Goal: Task Accomplishment & Management: Complete application form

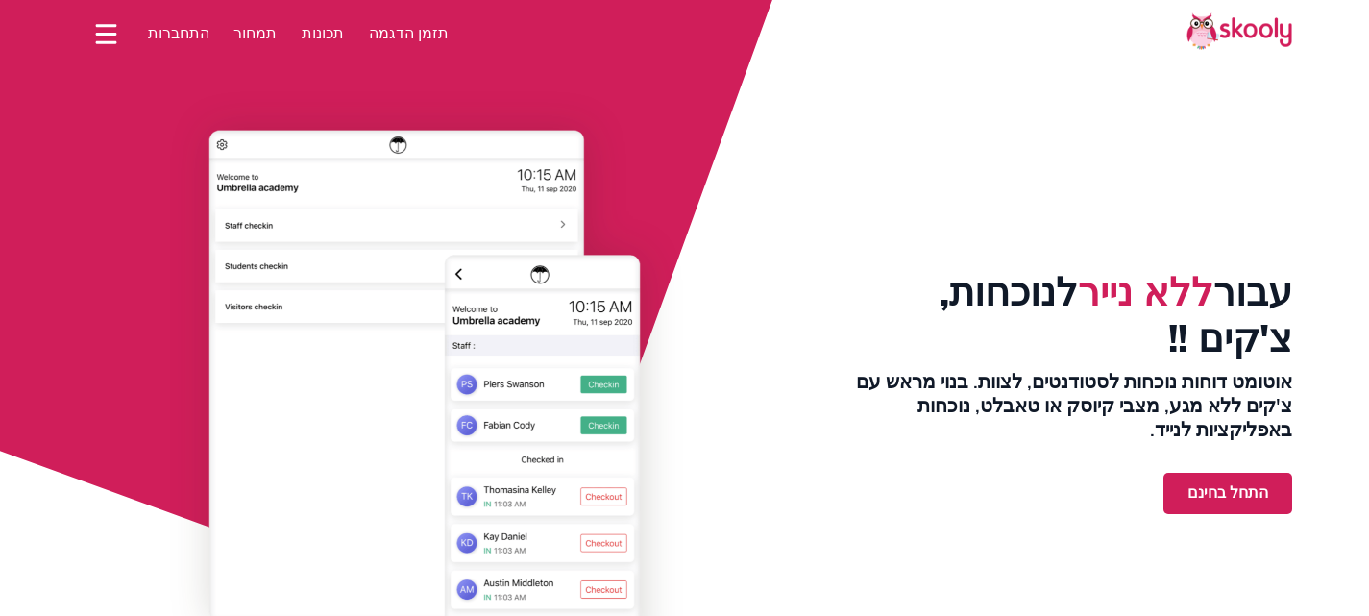
select select "iw"
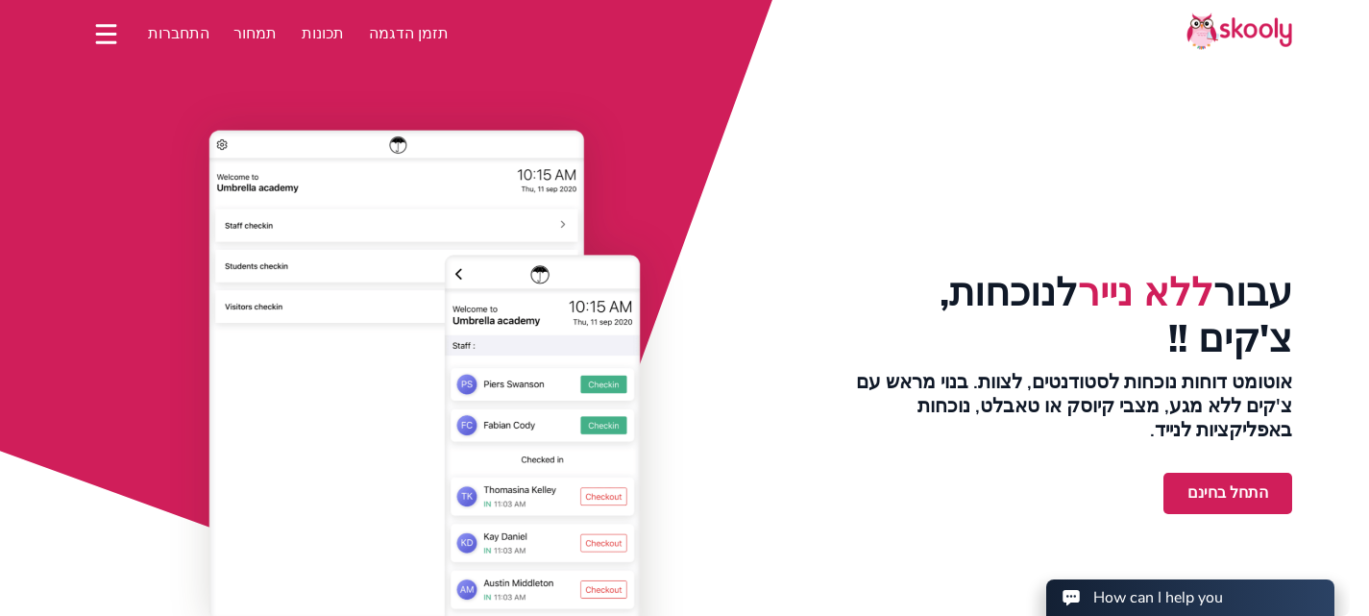
select select "972"
select select "Israel"
select select "[GEOGRAPHIC_DATA]/[GEOGRAPHIC_DATA]"
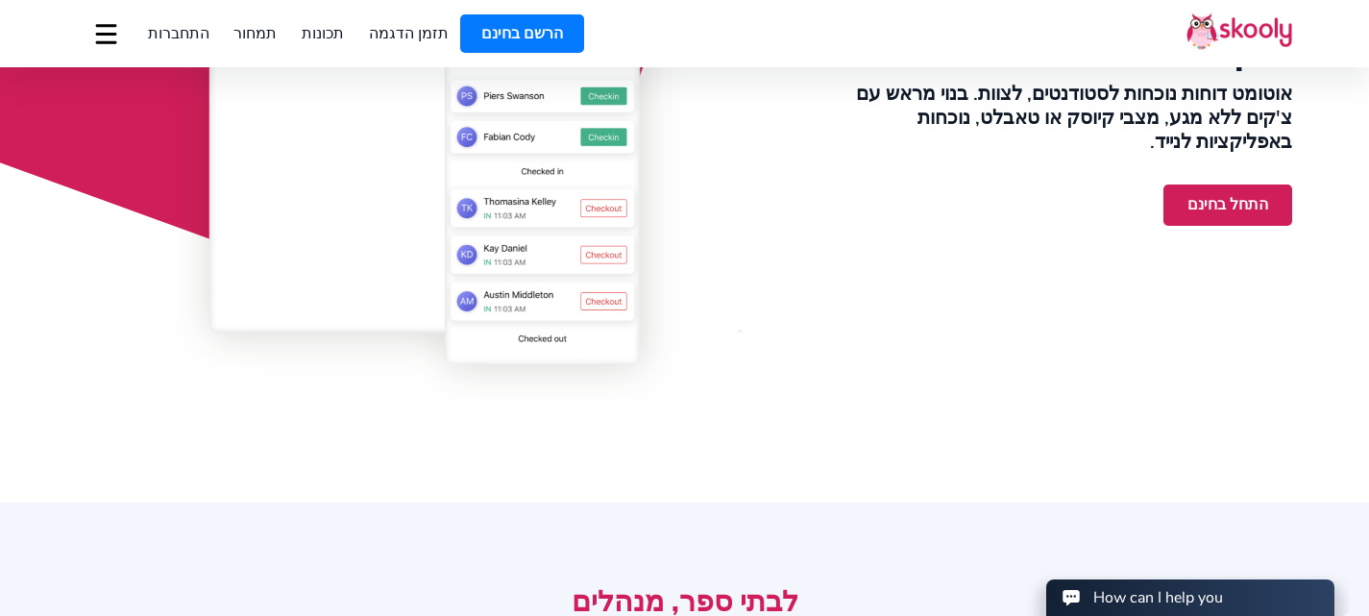
click at [1208, 190] on link "התחל בחינם" at bounding box center [1227, 204] width 129 height 41
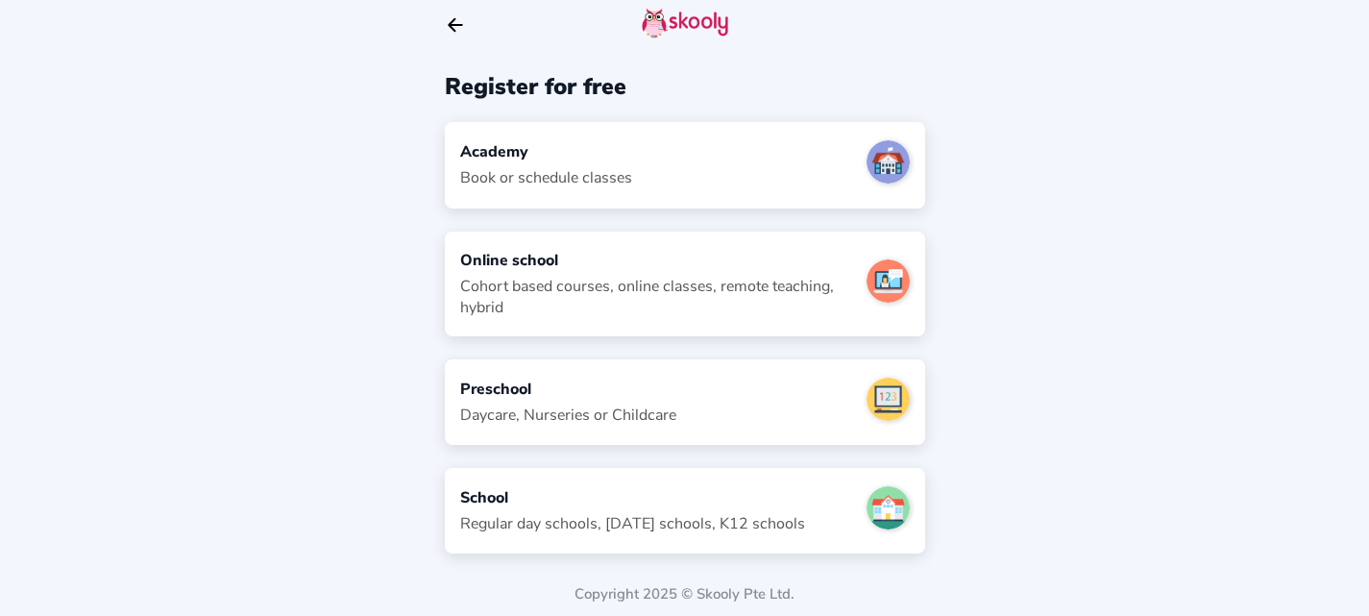
scroll to position [21, 0]
click at [548, 153] on div "Academy" at bounding box center [546, 150] width 172 height 21
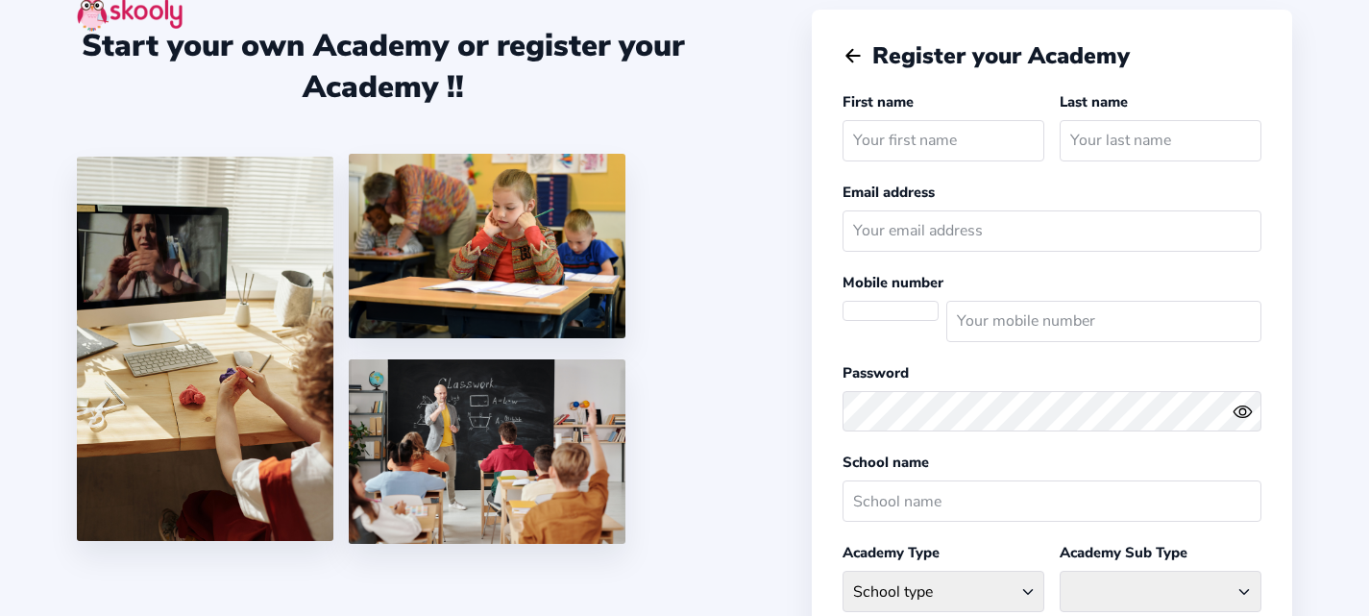
select select
select select "[GEOGRAPHIC_DATA]/[GEOGRAPHIC_DATA]"
select select "ILS ₪"
select select "IL"
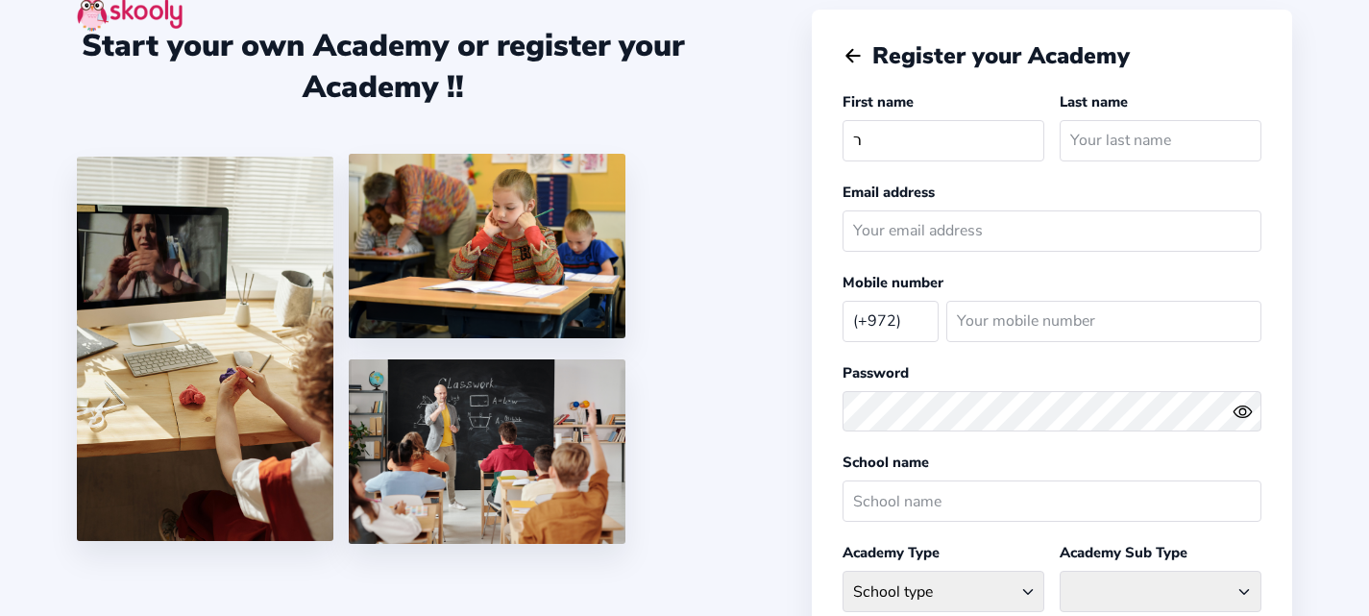
type input "רחלי"
type input "שי"
type input "[EMAIL_ADDRESS][DOMAIN_NAME]"
type input "524483599"
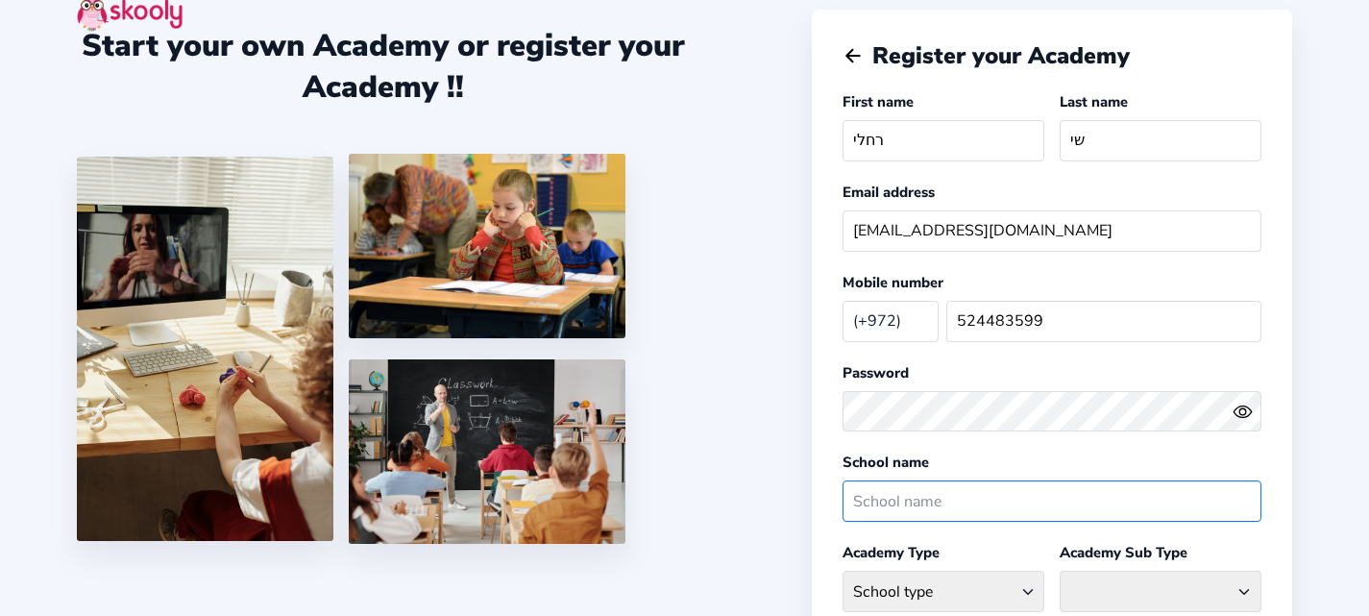
click at [895, 505] on input "text" at bounding box center [1051, 500] width 419 height 41
type input "כ"
type input "fly studio"
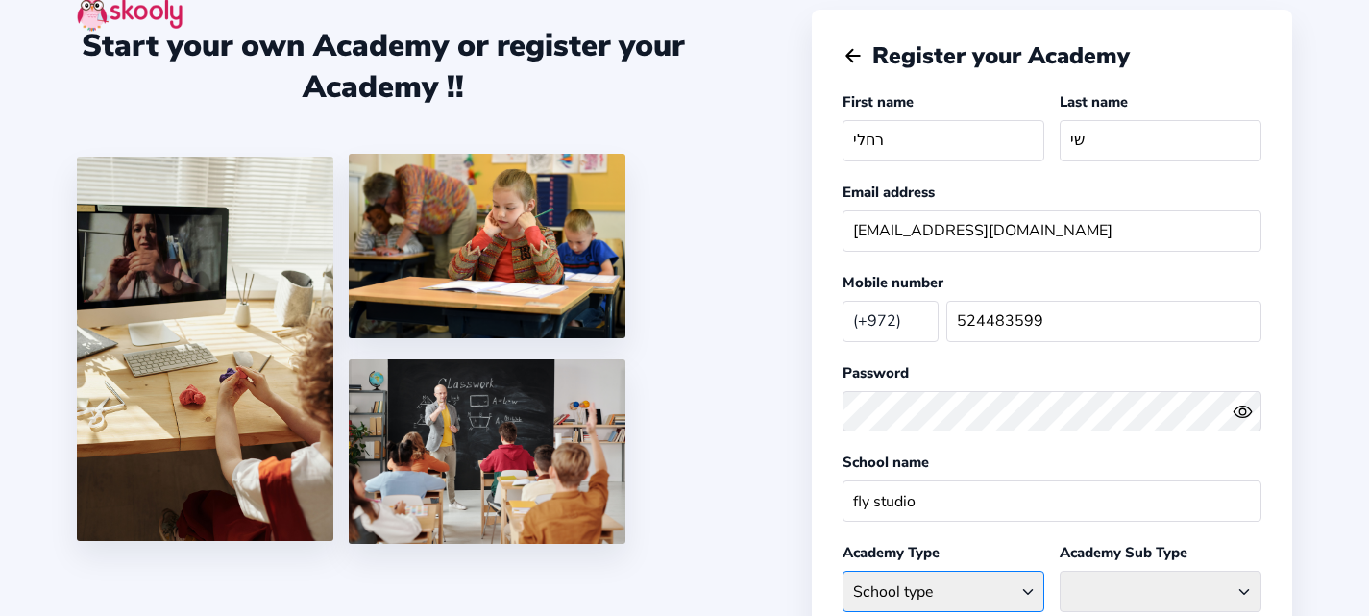
click at [896, 573] on select "School type Academic Afterschool Arts Dance Homeschool Language Martial Arts Mu…" at bounding box center [943, 591] width 202 height 41
select select "D"
click at [842, 571] on select "School type Academic Afterschool Arts Dance Homeschool Language Martial Arts Mu…" at bounding box center [943, 591] width 202 height 41
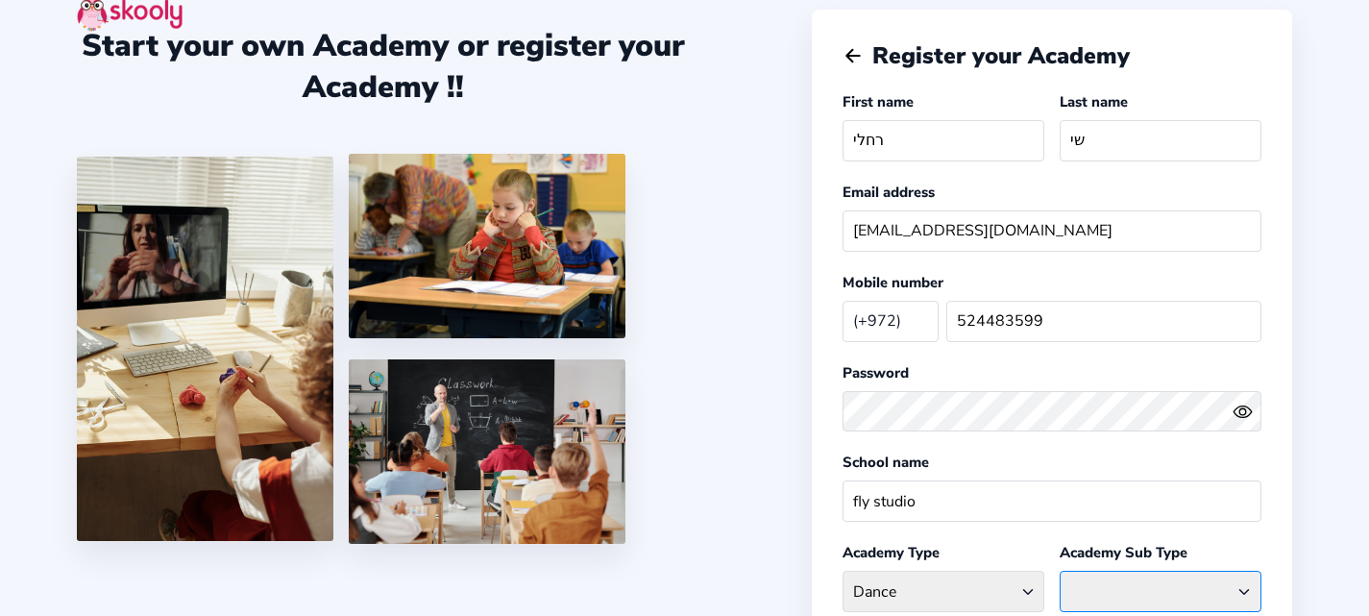
click at [1102, 577] on select "Ballet Contemperory Flamenco General Dance Hiphop Indian Classical Salsa" at bounding box center [1161, 591] width 202 height 41
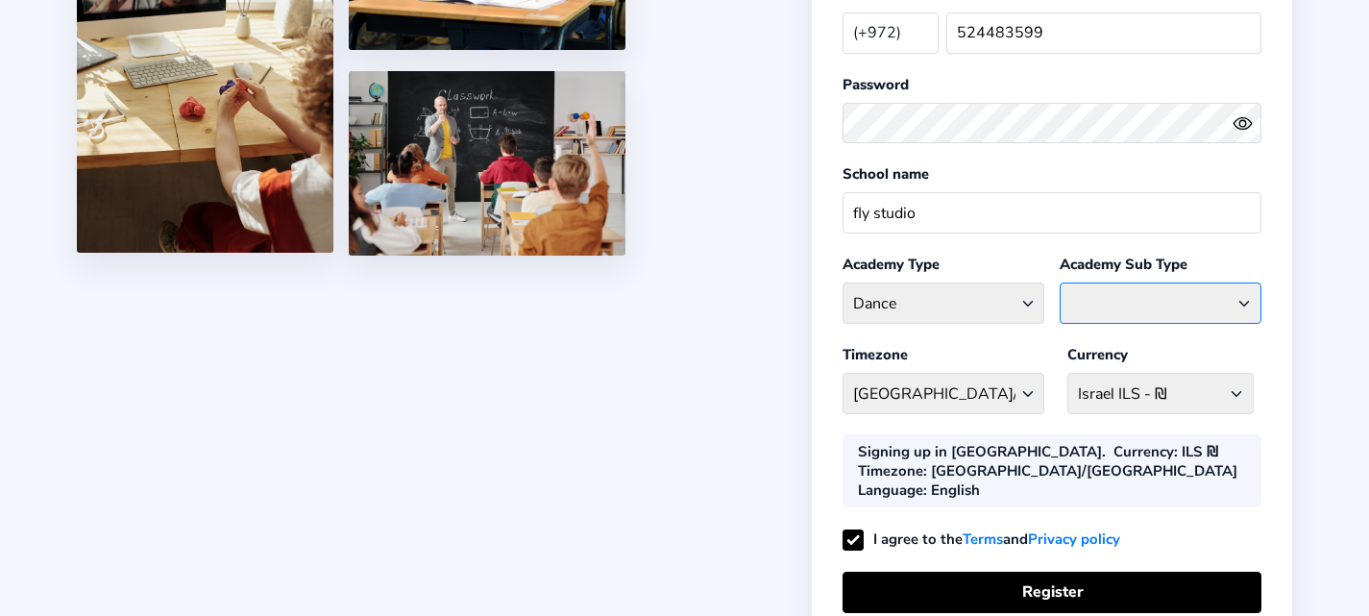
click at [1125, 305] on select "Ballet Contemperory Flamenco General Dance Hiphop Indian Classical Salsa" at bounding box center [1161, 302] width 202 height 41
select select "D"
click at [1060, 282] on select "Ballet Contemperory Flamenco General Dance Hiphop Indian Classical Salsa" at bounding box center [1161, 302] width 202 height 41
click at [932, 392] on select "[GEOGRAPHIC_DATA]/[GEOGRAPHIC_DATA] [GEOGRAPHIC_DATA] - [GEOGRAPHIC_DATA]/[GEOG…" at bounding box center [943, 393] width 202 height 41
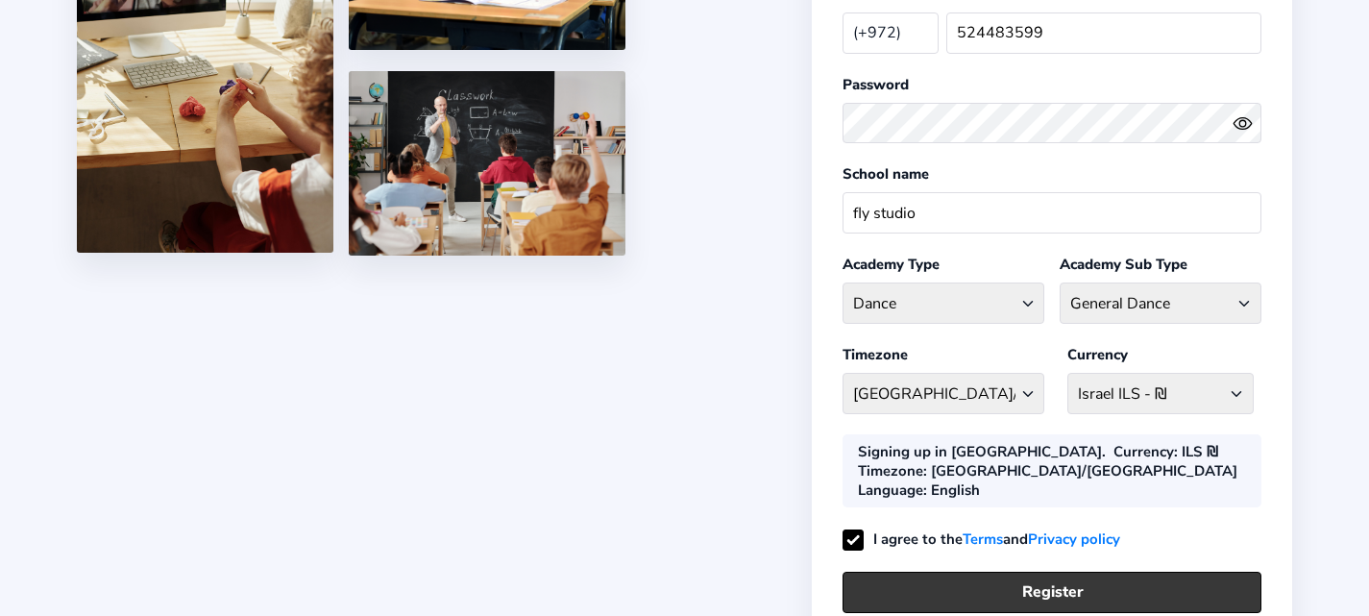
click at [1043, 572] on button "Register" at bounding box center [1051, 592] width 419 height 41
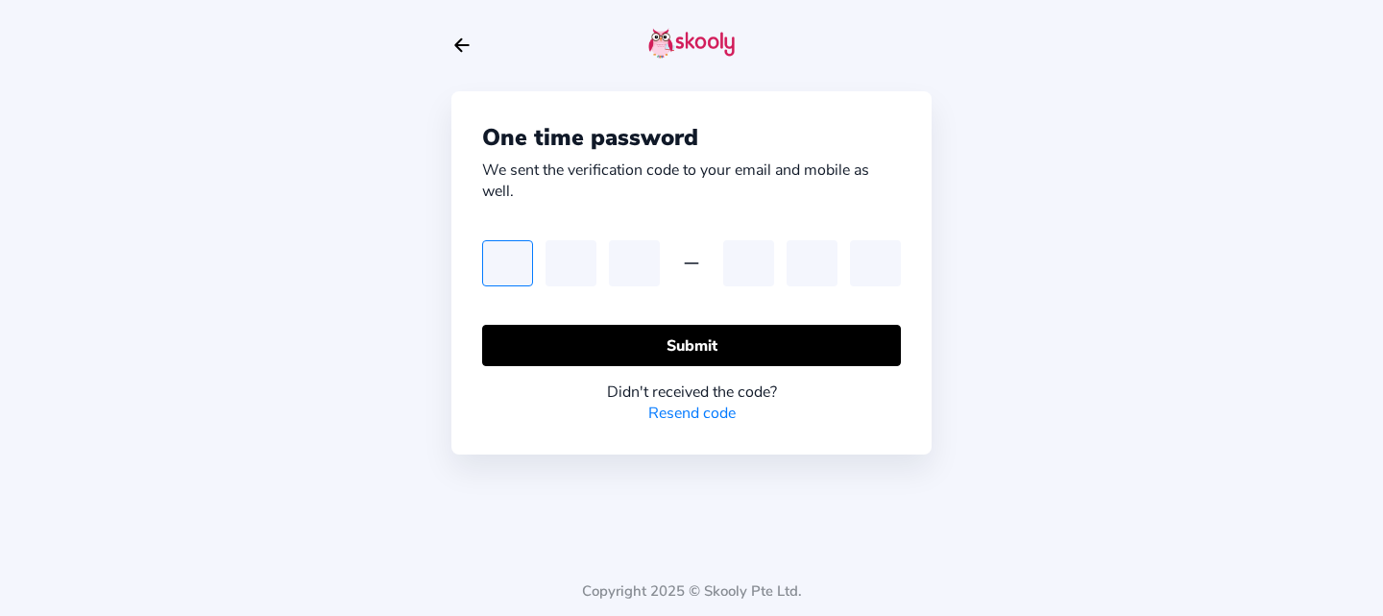
click at [519, 254] on input "text" at bounding box center [507, 263] width 51 height 46
type input "8"
type input "5"
type input "9"
type input "3"
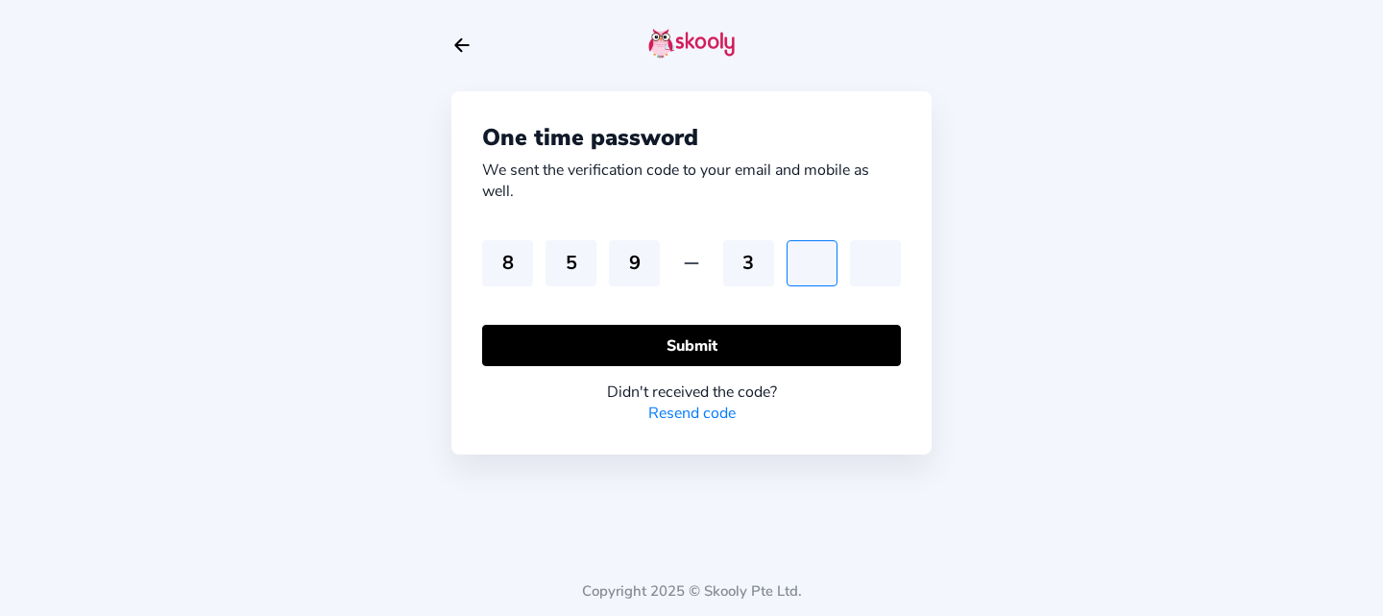
type input "2"
type input "1"
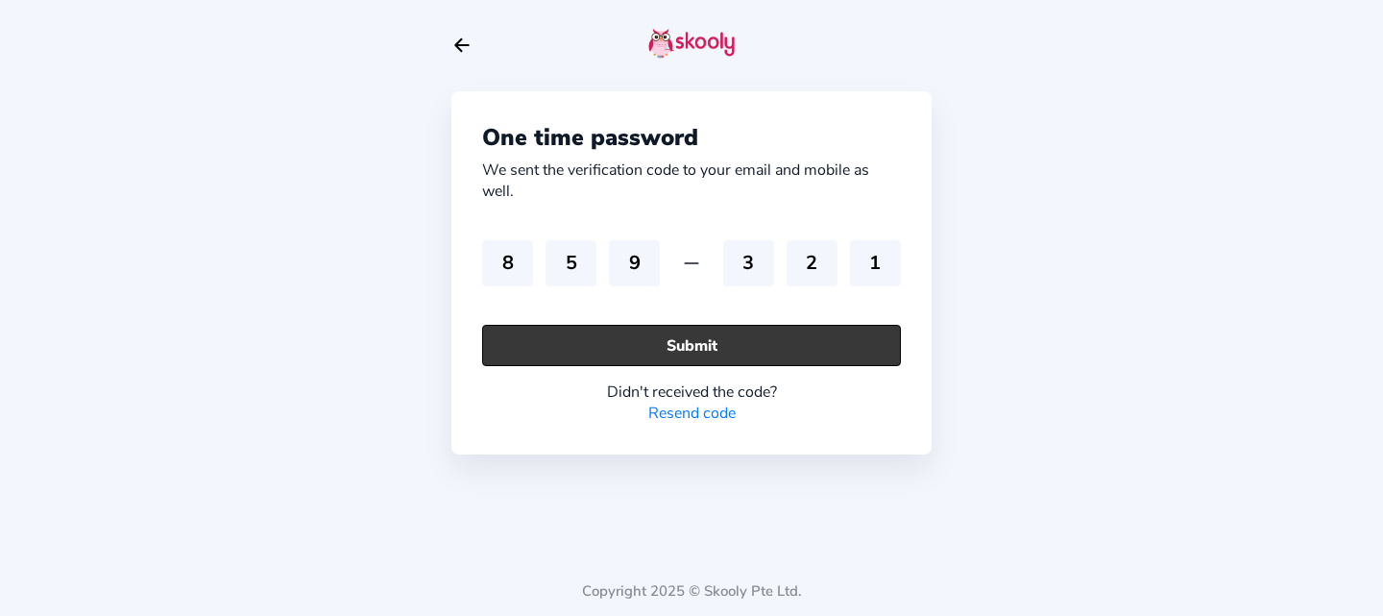
click at [542, 339] on button "Submit" at bounding box center [691, 345] width 419 height 41
